Goal: Task Accomplishment & Management: Complete application form

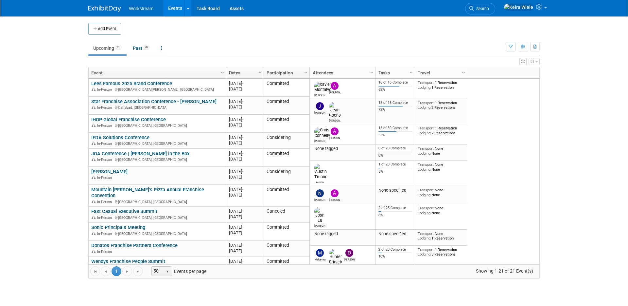
click at [99, 44] on link "Upcoming 21" at bounding box center [107, 48] width 38 height 12
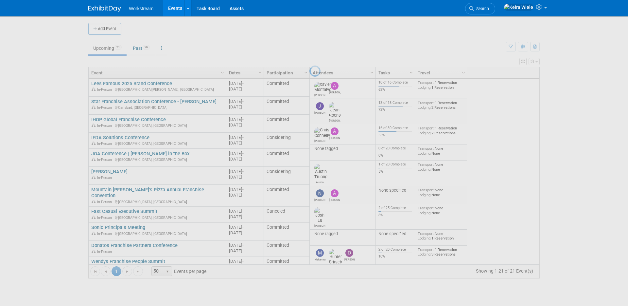
click at [309, 27] on div at bounding box center [313, 153] width 9 height 306
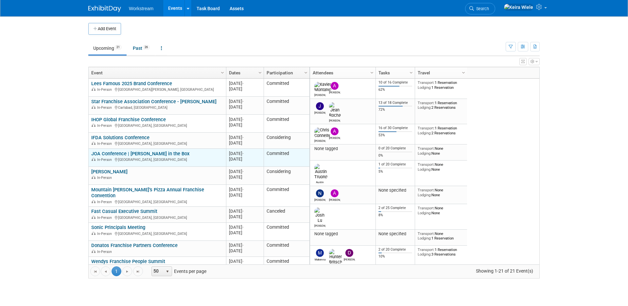
scroll to position [196, 0]
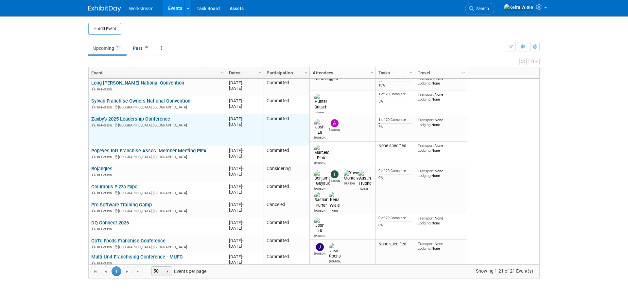
click at [168, 132] on td "Zaxby's 2025 Leadership Conference Zaxby's 2025 Leadership Conference In-Person…" at bounding box center [157, 130] width 137 height 32
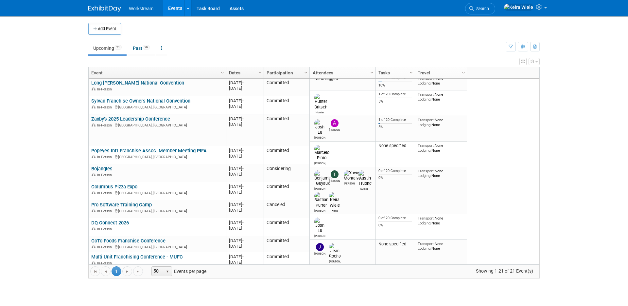
click at [49, 112] on body "Workstream Events Add Event Bulk Upload Events Shareable Event Boards Recently …" at bounding box center [314, 153] width 628 height 306
click at [96, 30] on icon "button" at bounding box center [95, 29] width 5 height 4
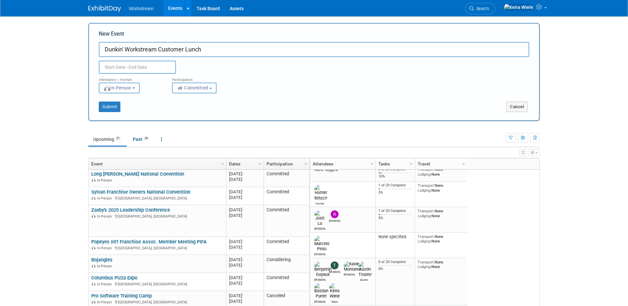
type input "Dunkin' Workstream Customer Lunch"
click at [148, 69] on input "text" at bounding box center [137, 67] width 77 height 13
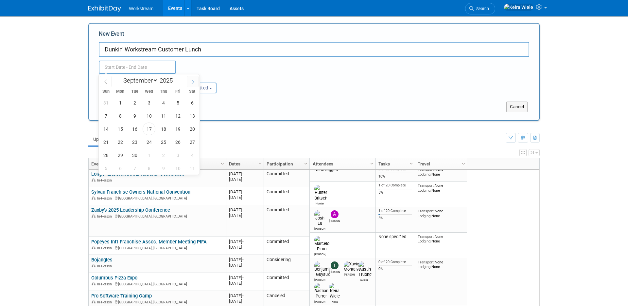
click at [197, 82] on span at bounding box center [193, 81] width 12 height 11
select select "9"
click at [147, 100] on span "1" at bounding box center [149, 102] width 13 height 13
type input "Oct 1, 2025 to Oct 1, 2025"
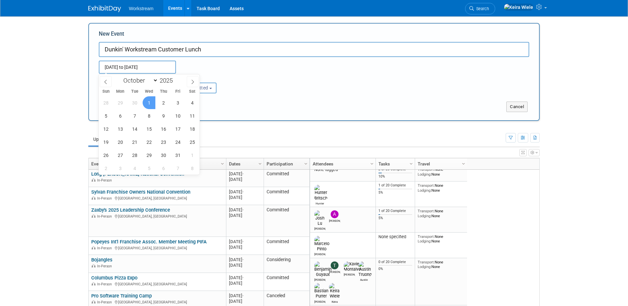
click at [223, 60] on div "Oct 1, 2025 to Oct 1, 2025 Duplicate Event Warning" at bounding box center [314, 65] width 440 height 17
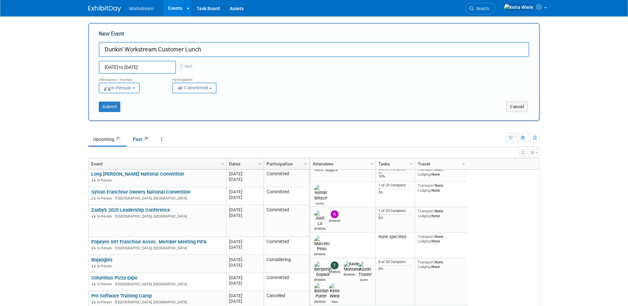
click at [140, 91] on button "In-Person" at bounding box center [119, 87] width 41 height 11
click at [177, 92] on button "Committed" at bounding box center [194, 87] width 44 height 11
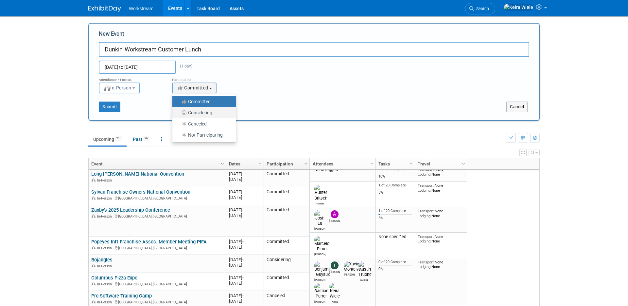
click at [191, 114] on label "Considering" at bounding box center [203, 112] width 54 height 9
click at [178, 114] on input "Considering" at bounding box center [176, 113] width 4 height 4
select select "2"
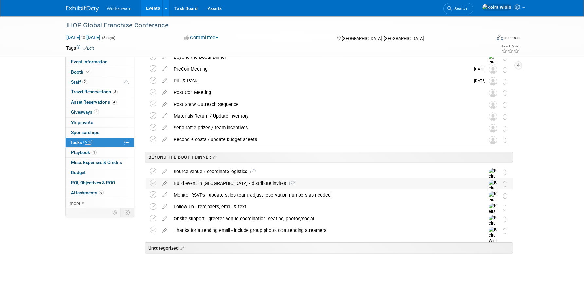
scroll to position [49, 0]
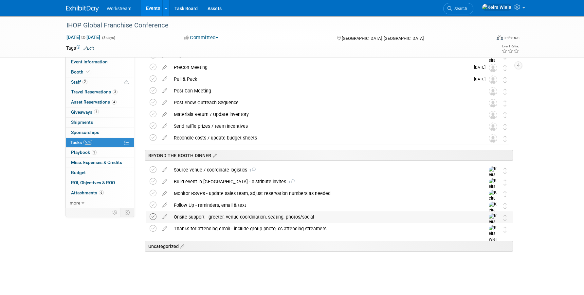
click at [156, 216] on icon at bounding box center [153, 217] width 7 height 7
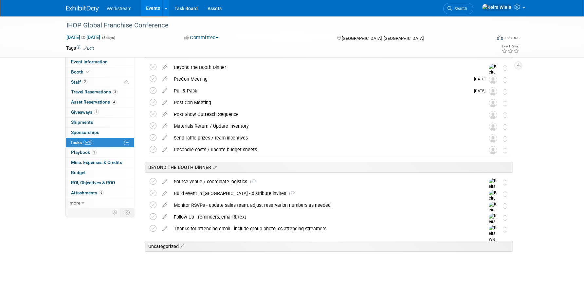
scroll to position [37, 0]
click at [123, 226] on div "Event Information Event Info Booth Booth 2 Staff 2 Staff 3 Travel Reservations …" at bounding box center [291, 130] width 461 height 303
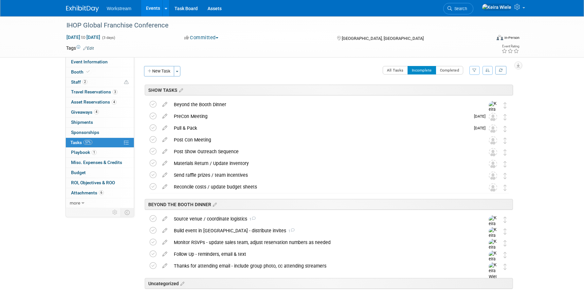
click at [146, 12] on link "Events" at bounding box center [153, 8] width 24 height 16
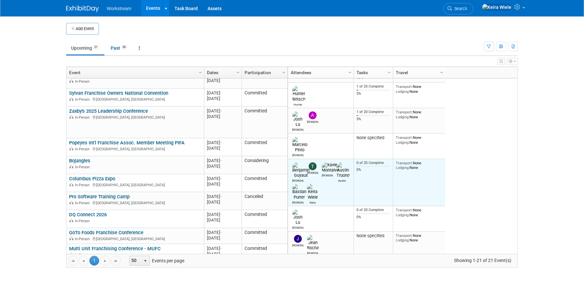
scroll to position [206, 0]
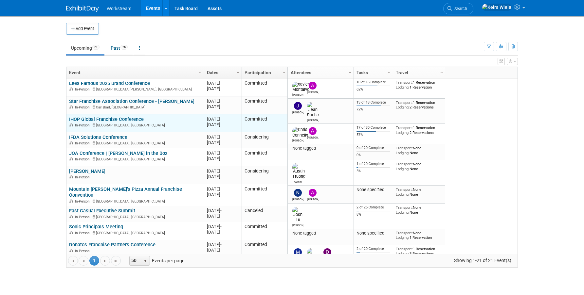
click at [122, 121] on link "IHOP Global Franchise Conference" at bounding box center [106, 119] width 75 height 6
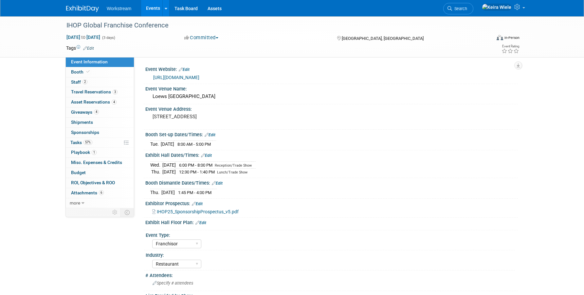
select select "Franchisor"
select select "Restaurant"
select select "No"
select select "[PERSON_NAME]"
click at [100, 150] on link "1 Playbook 1" at bounding box center [100, 153] width 68 height 10
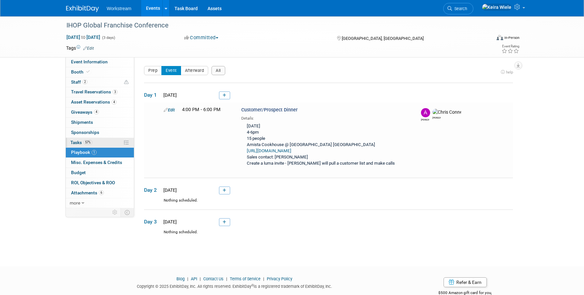
click at [102, 145] on link "57% Tasks 57%" at bounding box center [100, 143] width 68 height 10
